Goal: Task Accomplishment & Management: Manage account settings

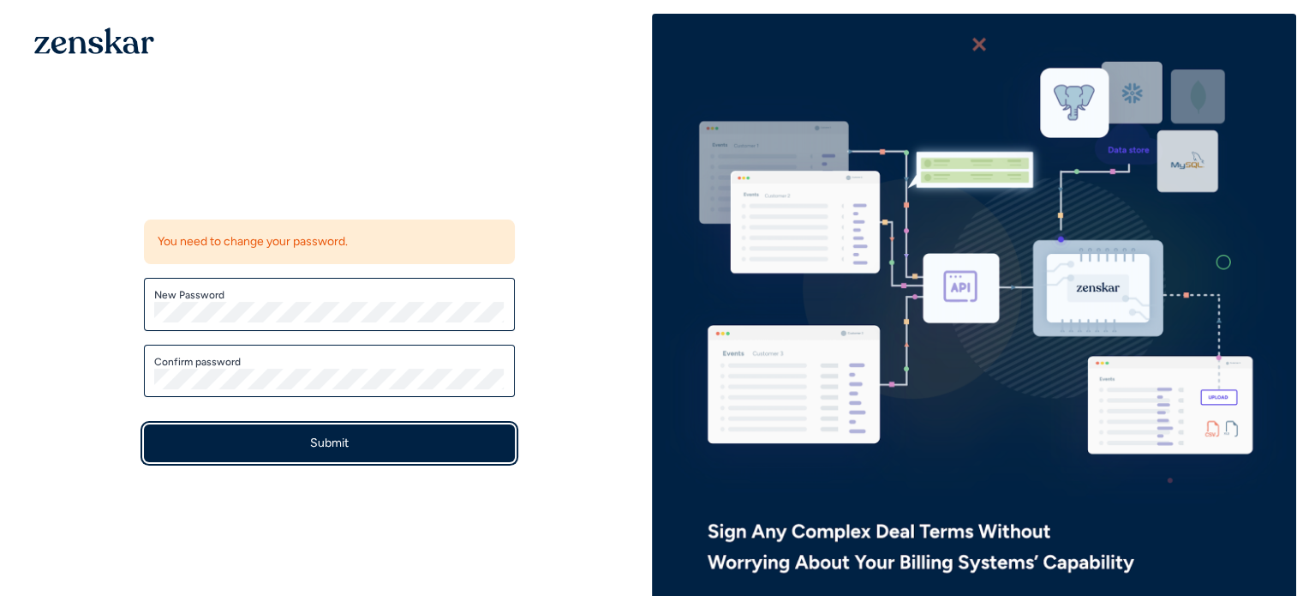
click at [274, 429] on button "Submit" at bounding box center [329, 443] width 371 height 38
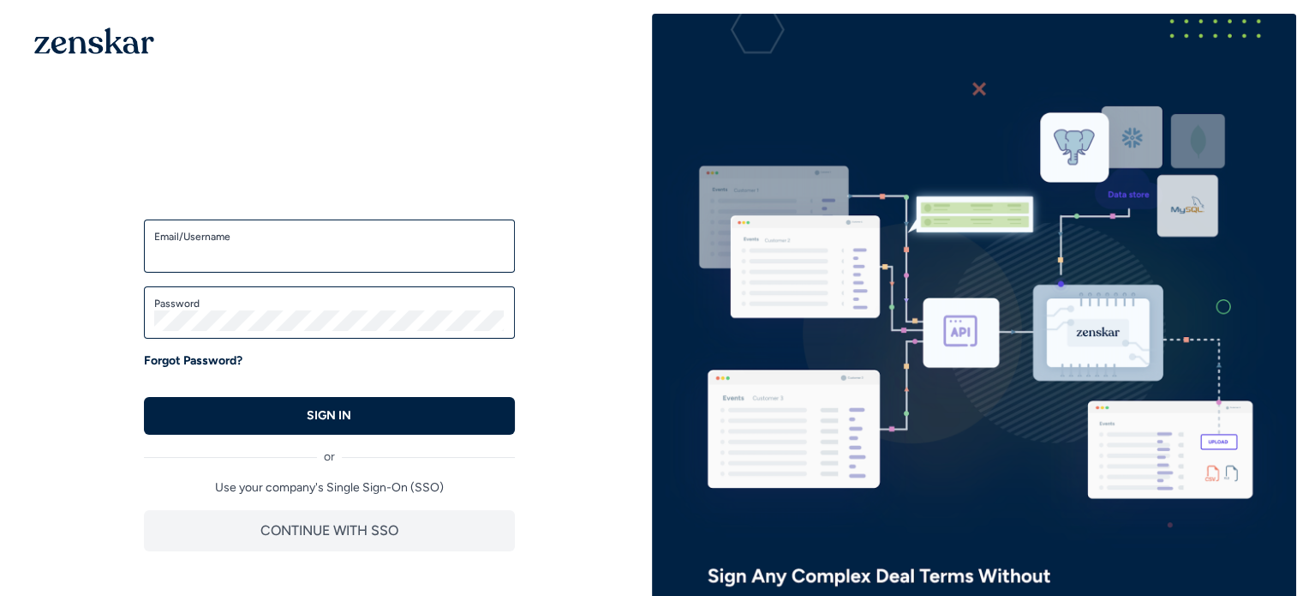
click at [326, 239] on label "Email/Username" at bounding box center [329, 237] width 350 height 14
click at [326, 243] on input "Email/Username" at bounding box center [329, 253] width 350 height 21
click at [305, 246] on input "Email/Username" at bounding box center [329, 253] width 350 height 21
type input "**********"
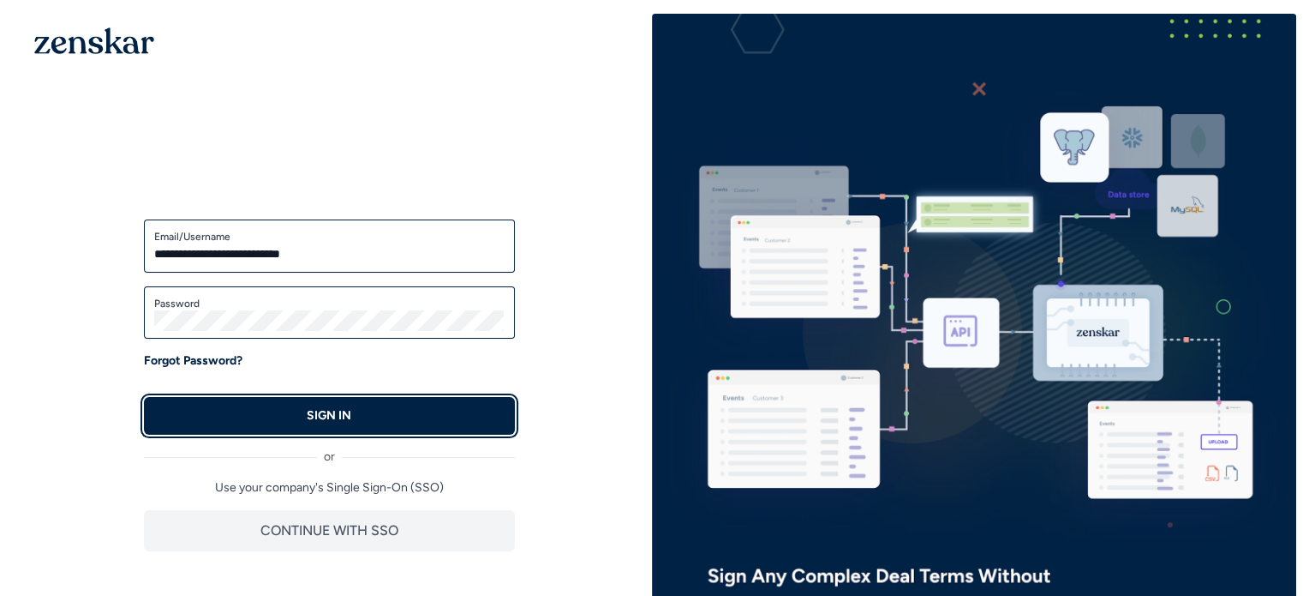
click at [327, 415] on p "SIGN IN" at bounding box center [329, 415] width 45 height 17
